Goal: Use online tool/utility: Utilize a website feature to perform a specific function

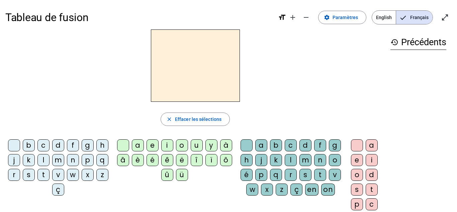
click at [64, 160] on div "m" at bounding box center [58, 160] width 12 height 12
click at [137, 145] on div "a" at bounding box center [138, 145] width 12 height 12
click at [296, 155] on div "l" at bounding box center [290, 160] width 12 height 12
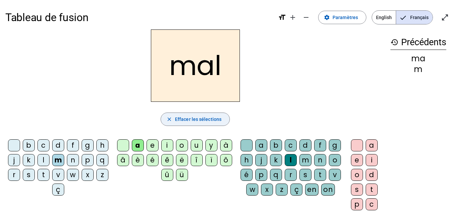
click at [211, 116] on span "Effacer les sélections" at bounding box center [198, 119] width 46 height 8
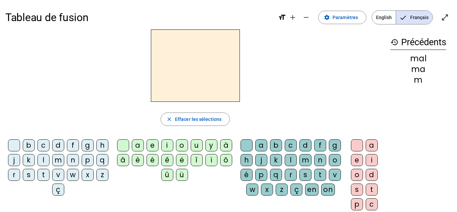
click at [49, 175] on div "t" at bounding box center [43, 174] width 12 height 12
click at [153, 145] on div "e" at bounding box center [152, 145] width 12 height 12
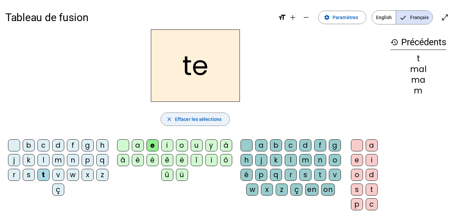
click at [200, 126] on span "button" at bounding box center [195, 119] width 69 height 16
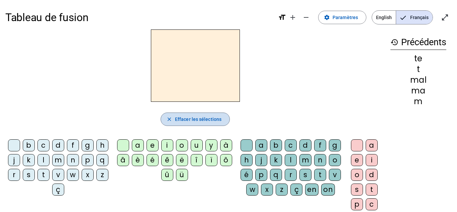
click at [201, 123] on span "Effacer les sélections" at bounding box center [198, 119] width 46 height 8
click at [49, 173] on div "t" at bounding box center [43, 174] width 12 height 12
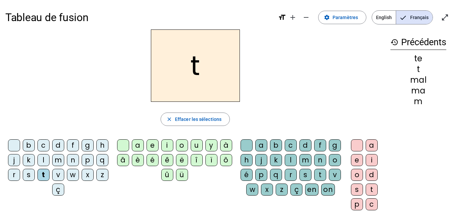
click at [137, 146] on div "a" at bounding box center [138, 145] width 12 height 12
click at [311, 161] on div "m" at bounding box center [305, 160] width 12 height 12
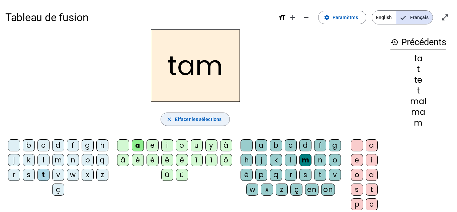
click at [214, 118] on span "Effacer les sélections" at bounding box center [198, 119] width 46 height 8
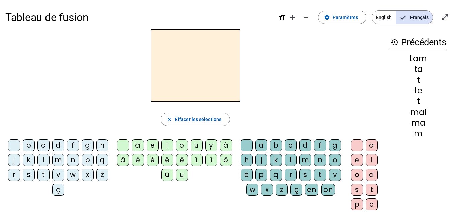
click at [49, 160] on div "l" at bounding box center [43, 160] width 12 height 12
click at [136, 146] on div "a" at bounding box center [138, 145] width 12 height 12
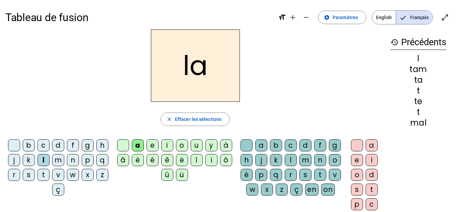
click at [314, 180] on div "t" at bounding box center [320, 174] width 12 height 12
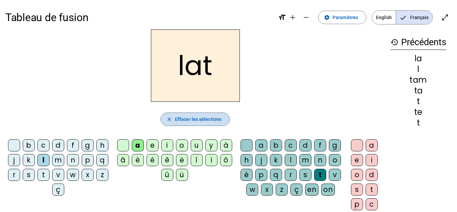
click at [209, 119] on span "Effacer les sélections" at bounding box center [198, 119] width 46 height 8
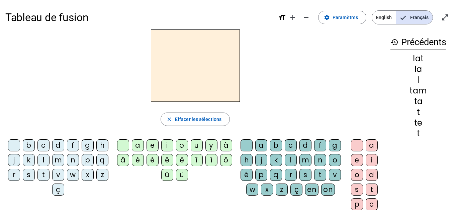
click at [49, 157] on div "l" at bounding box center [43, 160] width 12 height 12
click at [151, 145] on div "e" at bounding box center [152, 145] width 12 height 12
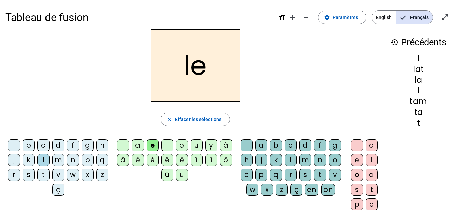
click at [311, 159] on div "m" at bounding box center [305, 160] width 12 height 12
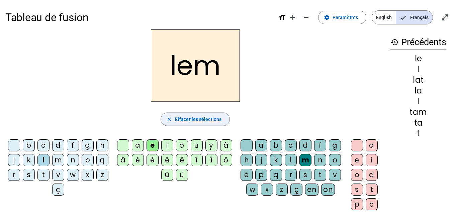
click at [214, 115] on span "Effacer les sélections" at bounding box center [198, 119] width 46 height 8
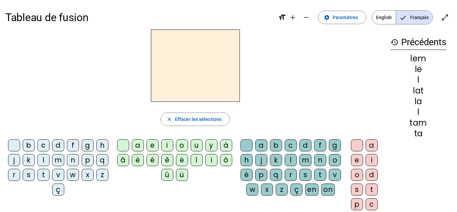
click at [49, 161] on div "l" at bounding box center [43, 160] width 12 height 12
click at [195, 145] on div "u" at bounding box center [196, 145] width 12 height 12
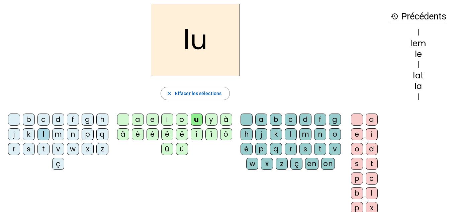
scroll to position [26, 0]
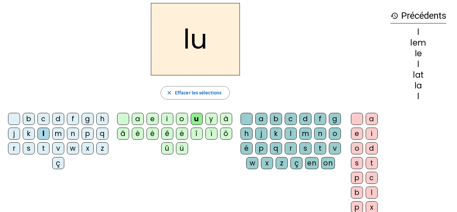
click at [296, 133] on div "l" at bounding box center [290, 133] width 12 height 12
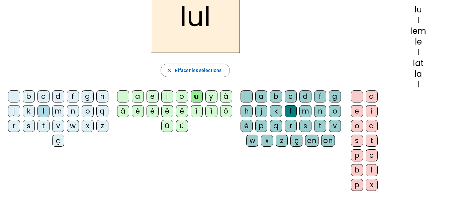
scroll to position [48, 0]
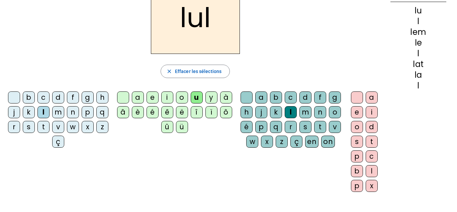
click at [356, 99] on div at bounding box center [357, 97] width 12 height 12
click at [357, 97] on div at bounding box center [357, 97] width 12 height 12
click at [196, 98] on div "u" at bounding box center [196, 97] width 12 height 12
click at [355, 96] on div at bounding box center [357, 97] width 12 height 12
click at [210, 72] on span "Effacer les sélections" at bounding box center [198, 71] width 46 height 8
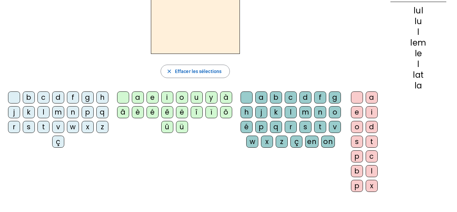
click at [49, 124] on div "t" at bounding box center [43, 127] width 12 height 12
click at [193, 102] on div "u" at bounding box center [196, 97] width 12 height 12
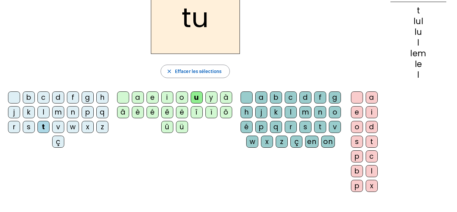
click at [311, 97] on div "d" at bounding box center [305, 97] width 12 height 12
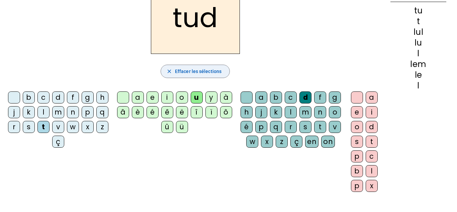
click at [215, 71] on span "Effacer les sélections" at bounding box center [198, 71] width 46 height 8
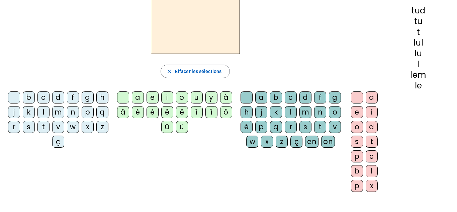
click at [64, 99] on div "d" at bounding box center [58, 97] width 12 height 12
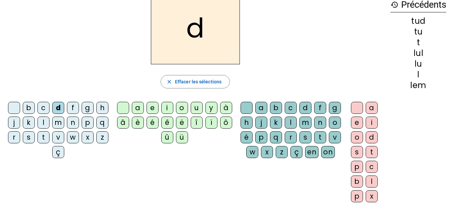
scroll to position [34, 0]
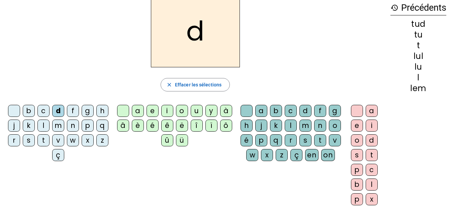
click at [193, 107] on div "u" at bounding box center [196, 111] width 12 height 12
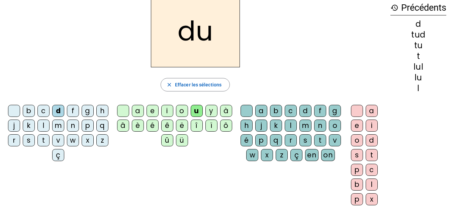
click at [311, 125] on div "m" at bounding box center [305, 125] width 12 height 12
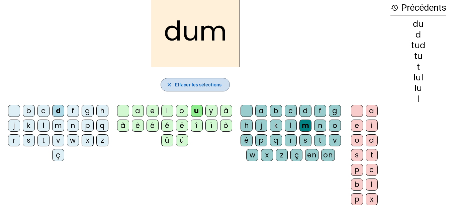
click at [210, 83] on span "Effacer les sélections" at bounding box center [198, 85] width 46 height 8
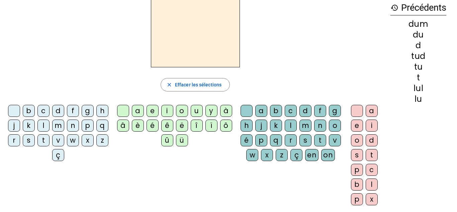
click at [64, 110] on div "d" at bounding box center [58, 111] width 12 height 12
click at [153, 110] on div "e" at bounding box center [152, 111] width 12 height 12
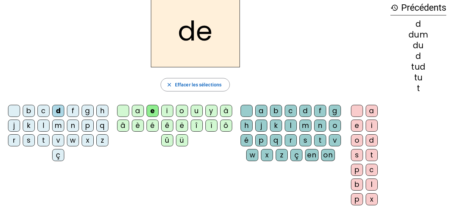
click at [296, 124] on div "l" at bounding box center [290, 125] width 12 height 12
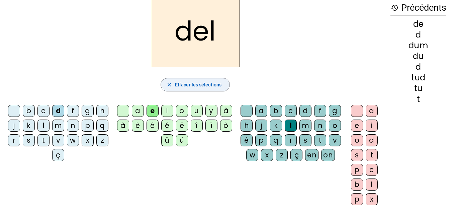
click at [210, 85] on span "Effacer les sélections" at bounding box center [198, 85] width 46 height 8
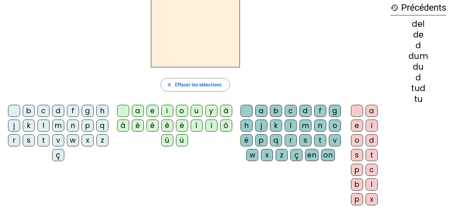
click at [64, 124] on div "m" at bounding box center [58, 125] width 12 height 12
click at [154, 111] on div "e" at bounding box center [152, 111] width 12 height 12
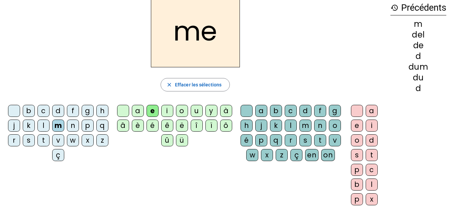
click at [296, 127] on div "l" at bounding box center [290, 125] width 12 height 12
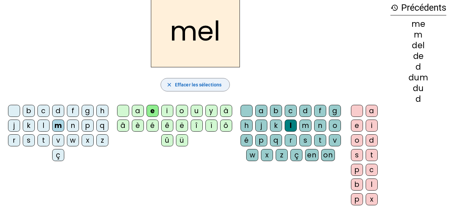
click at [213, 83] on span "Effacer les sélections" at bounding box center [198, 85] width 46 height 8
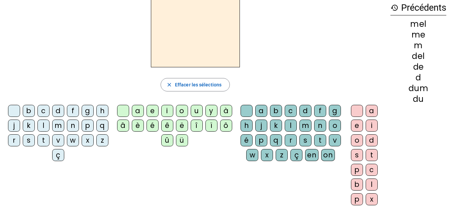
click at [20, 127] on div "j" at bounding box center [14, 125] width 12 height 12
click at [150, 109] on div "e" at bounding box center [152, 111] width 12 height 12
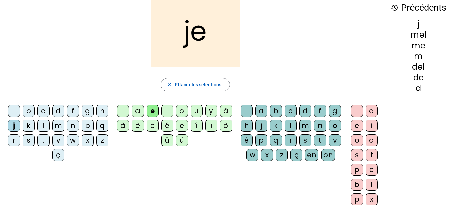
click at [296, 125] on div "l" at bounding box center [290, 125] width 12 height 12
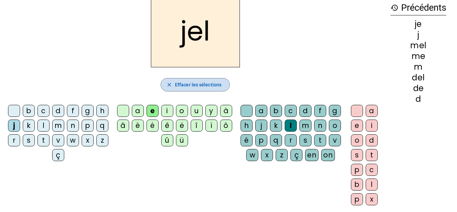
click at [216, 81] on span "Effacer les sélections" at bounding box center [198, 85] width 46 height 8
